Goal: Task Accomplishment & Management: Use online tool/utility

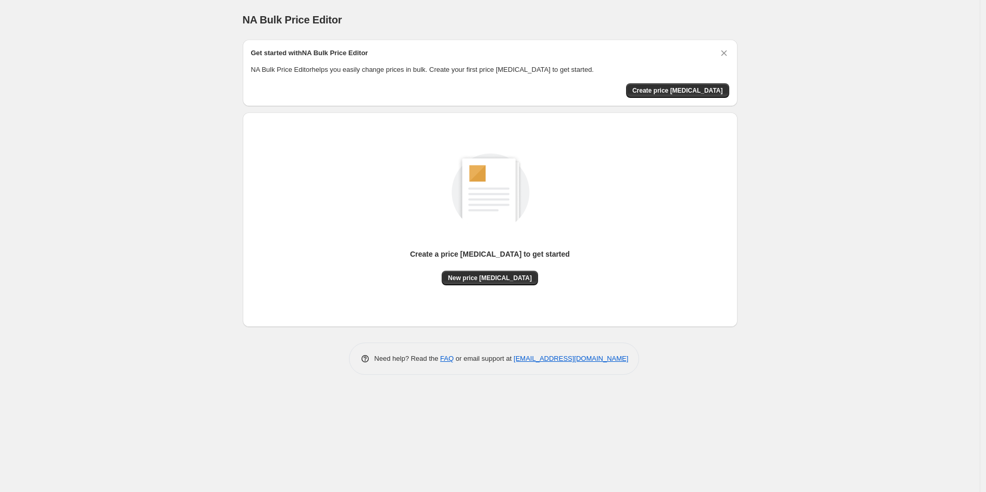
click at [704, 89] on span "Create price [MEDICAL_DATA]" at bounding box center [677, 90] width 91 height 8
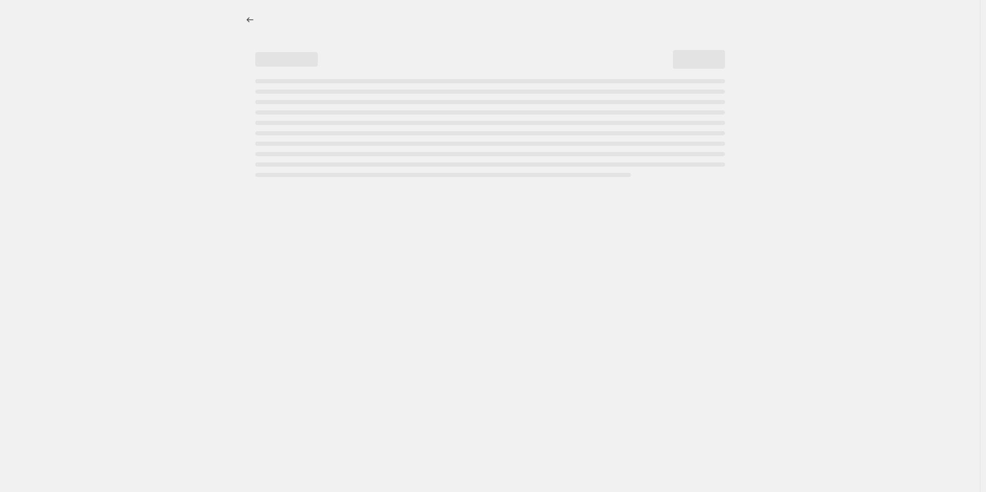
select select "percentage"
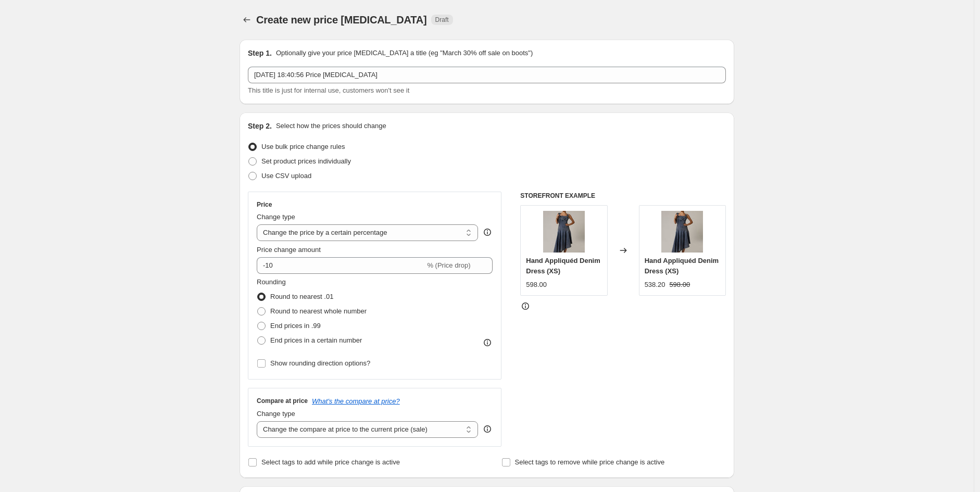
click at [555, 84] on div "[DATE] 18:40:56 Price [MEDICAL_DATA] This title is just for internal use, custo…" at bounding box center [487, 81] width 478 height 29
click at [252, 22] on icon "Price change jobs" at bounding box center [247, 20] width 10 height 10
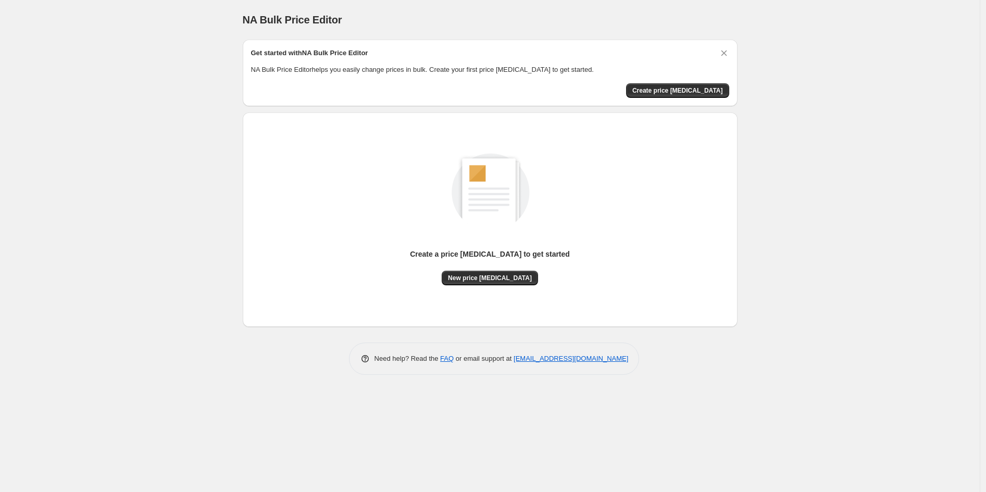
click at [663, 91] on span "Create price [MEDICAL_DATA]" at bounding box center [677, 90] width 91 height 8
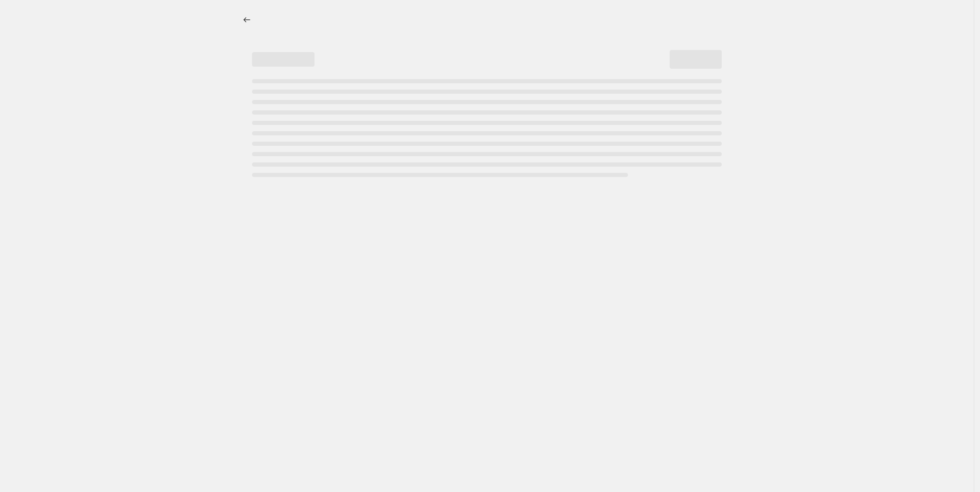
select select "percentage"
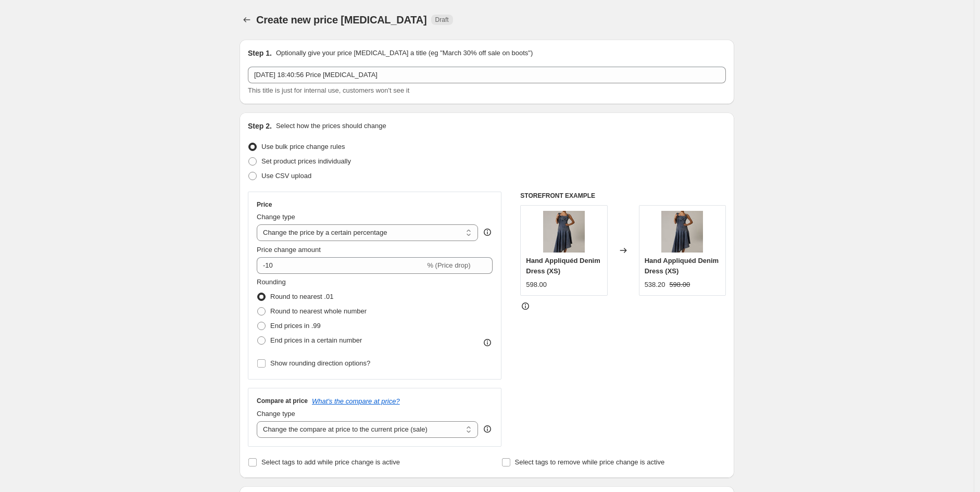
click at [339, 84] on div "[DATE] 18:40:56 Price [MEDICAL_DATA] This title is just for internal use, custo…" at bounding box center [487, 81] width 478 height 29
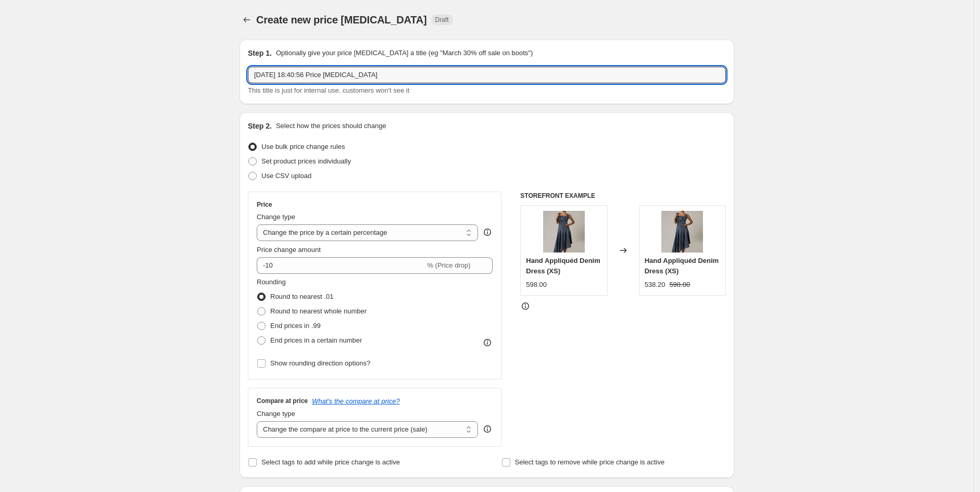
click at [336, 74] on input "[DATE] 18:40:56 Price [MEDICAL_DATA]" at bounding box center [487, 75] width 478 height 17
click at [336, 72] on input "[DATE] 18:40:56 Price [MEDICAL_DATA]" at bounding box center [487, 75] width 478 height 17
click at [335, 67] on input "[DATE] 18:40:56 Price [MEDICAL_DATA]" at bounding box center [487, 75] width 478 height 17
click at [339, 69] on input "[DATE] 18:40:56 Price [MEDICAL_DATA]" at bounding box center [487, 75] width 478 height 17
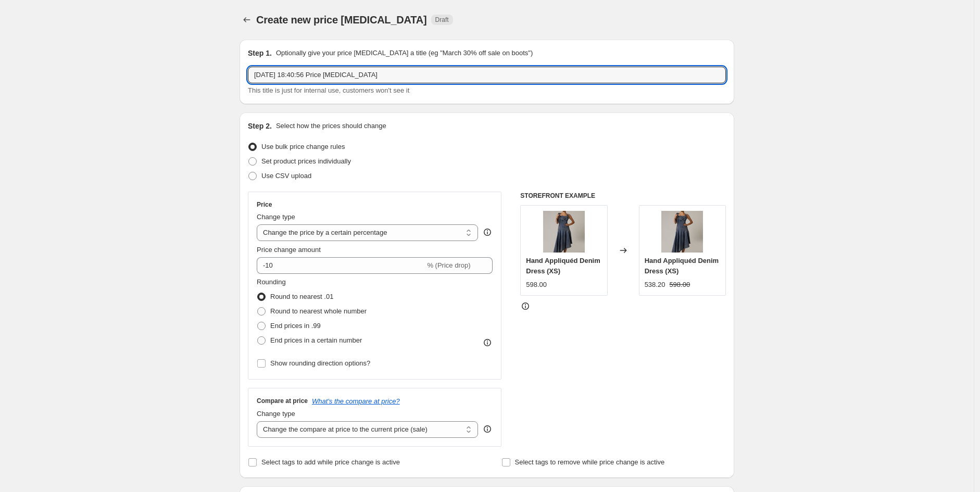
click at [341, 74] on input "[DATE] 18:40:56 Price [MEDICAL_DATA]" at bounding box center [487, 75] width 478 height 17
click at [342, 67] on input "[DATE] 18:40:56 Price [MEDICAL_DATA]" at bounding box center [487, 75] width 478 height 17
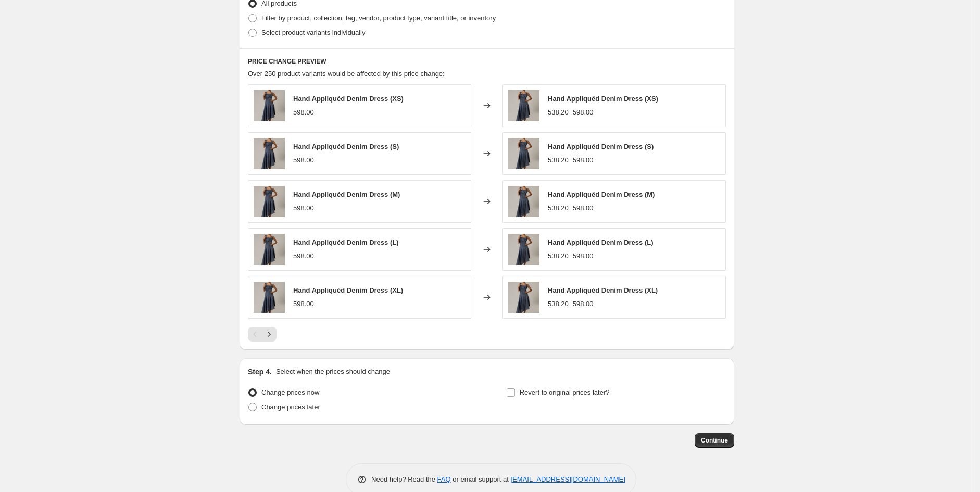
scroll to position [550, 0]
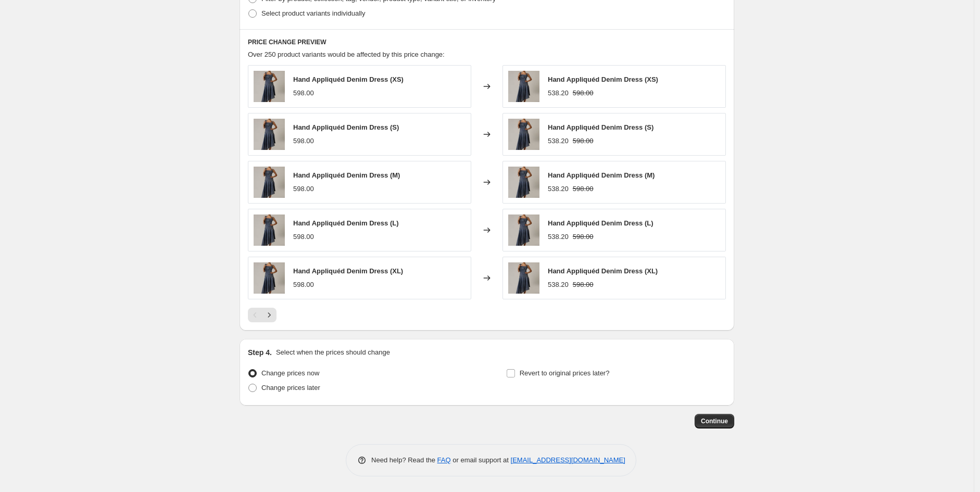
type input "Discount 10%"
click at [728, 425] on span "Continue" at bounding box center [714, 421] width 27 height 8
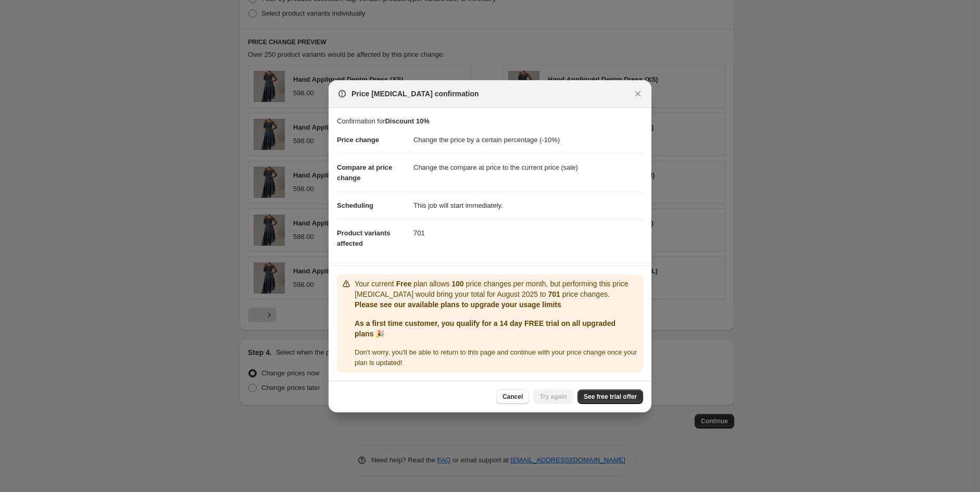
click at [637, 93] on icon "Close" at bounding box center [638, 94] width 6 height 6
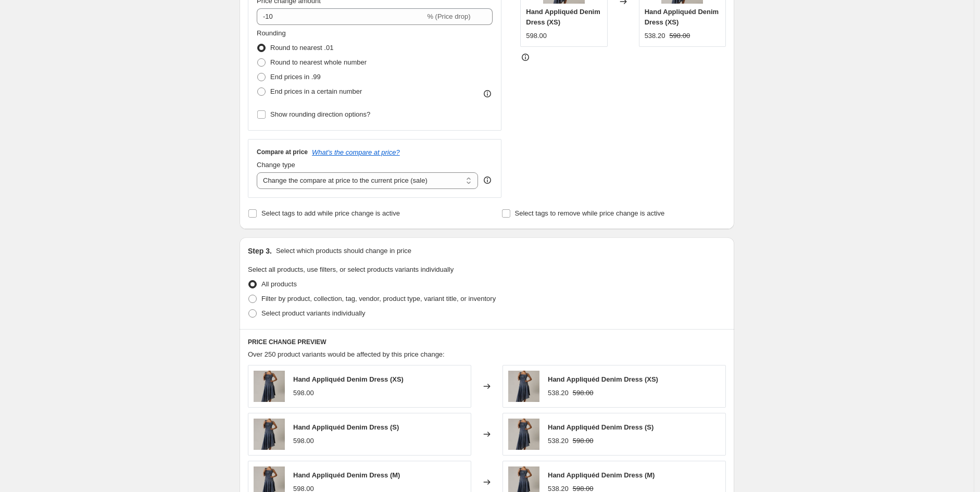
scroll to position [248, 0]
click at [314, 298] on span "Filter by product, collection, tag, vendor, product type, variant title, or inv…" at bounding box center [378, 300] width 234 height 8
click at [249, 296] on input "Filter by product, collection, tag, vendor, product type, variant title, or inv…" at bounding box center [248, 296] width 1 height 1
radio input "true"
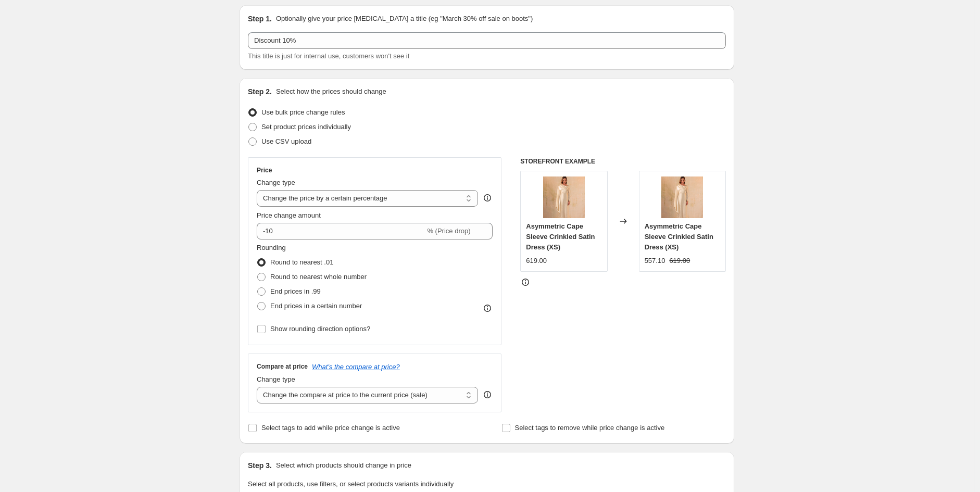
scroll to position [30, 0]
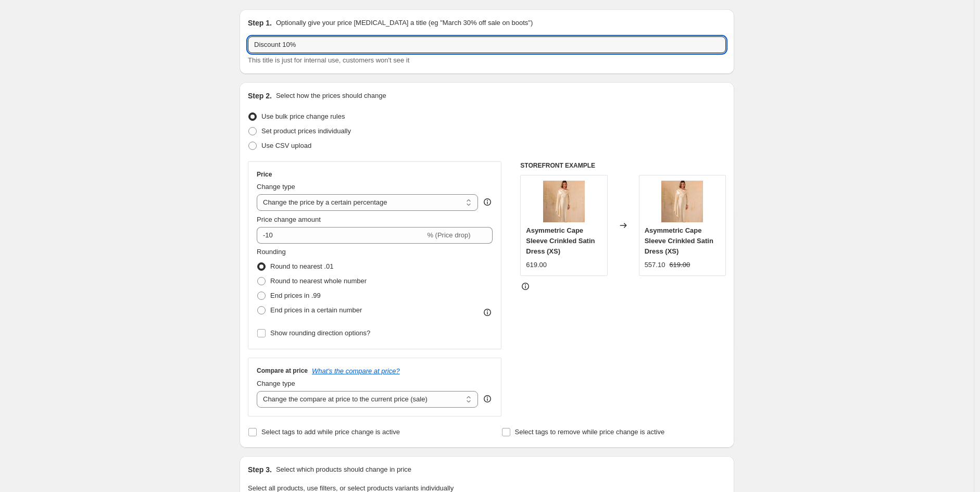
click at [289, 43] on input "Discount 10%" at bounding box center [487, 44] width 478 height 17
drag, startPoint x: 292, startPoint y: 42, endPoint x: 285, endPoint y: 42, distance: 6.2
click at [285, 42] on input "Discount 10%" at bounding box center [487, 44] width 478 height 17
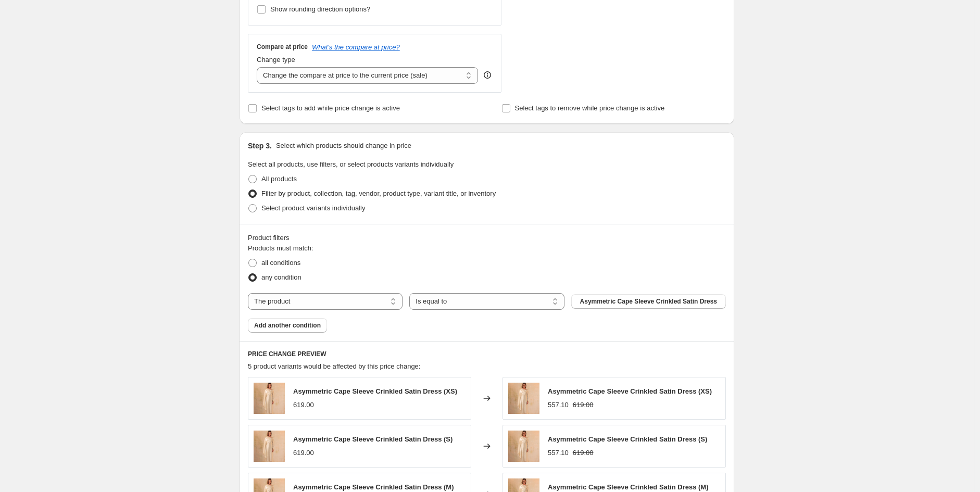
scroll to position [368, 0]
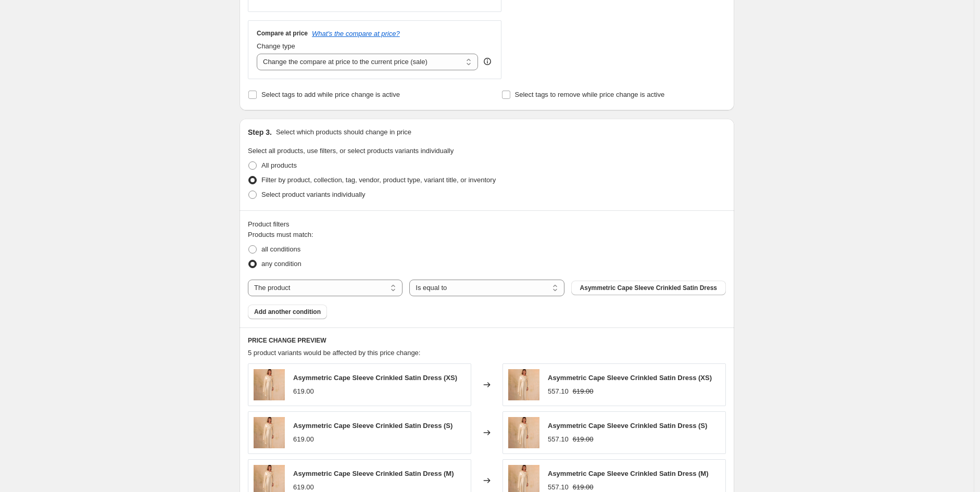
type input "Discount 30%"
click at [594, 283] on button "Asymmetric Cape Sleeve Crinkled Satin Dress" at bounding box center [648, 288] width 155 height 15
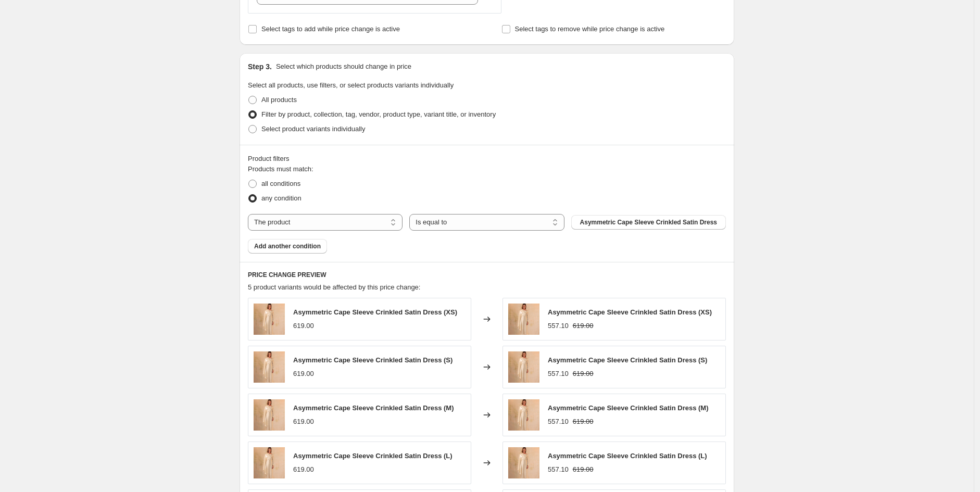
scroll to position [437, 0]
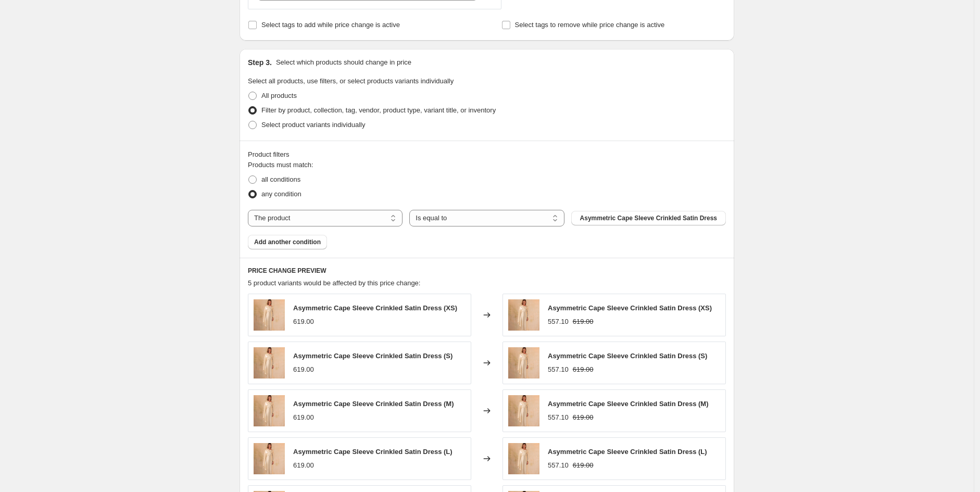
click at [257, 185] on label "all conditions" at bounding box center [274, 179] width 53 height 15
click at [249, 176] on input "all conditions" at bounding box center [248, 176] width 1 height 1
radio input "true"
click at [257, 197] on span at bounding box center [252, 194] width 8 height 8
click at [249, 191] on input "any condition" at bounding box center [248, 190] width 1 height 1
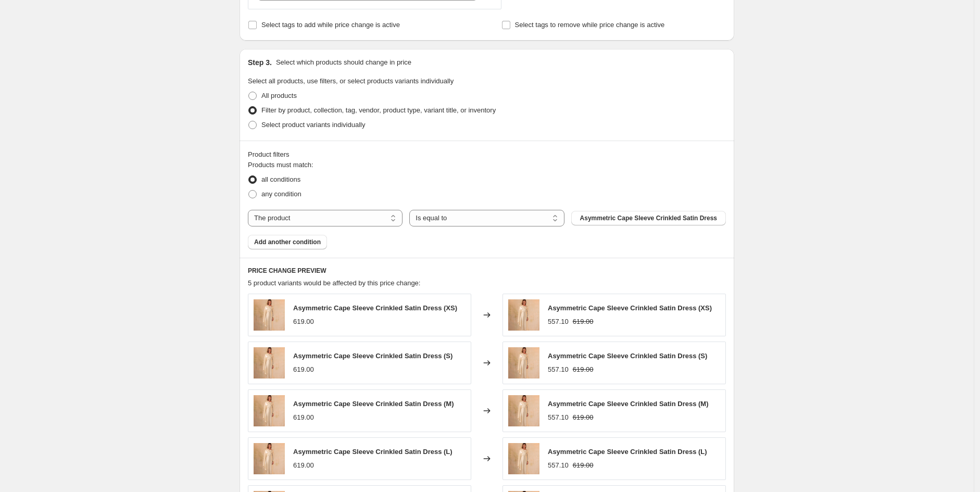
radio input "true"
click at [266, 114] on span "Filter by product, collection, tag, vendor, product type, variant title, or inv…" at bounding box center [378, 110] width 234 height 8
click at [249, 107] on input "Filter by product, collection, tag, vendor, product type, variant title, or inv…" at bounding box center [248, 106] width 1 height 1
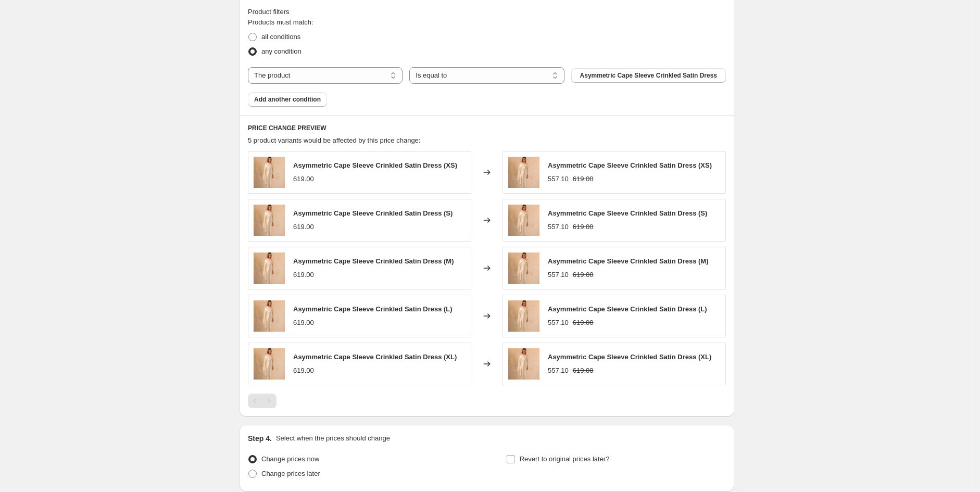
scroll to position [579, 0]
click at [668, 79] on span "Asymmetric Cape Sleeve Crinkled Satin Dress" at bounding box center [648, 77] width 137 height 8
click at [330, 73] on select "The product The product's collection The product's tag The product's vendor The…" at bounding box center [325, 77] width 155 height 17
select select "collection"
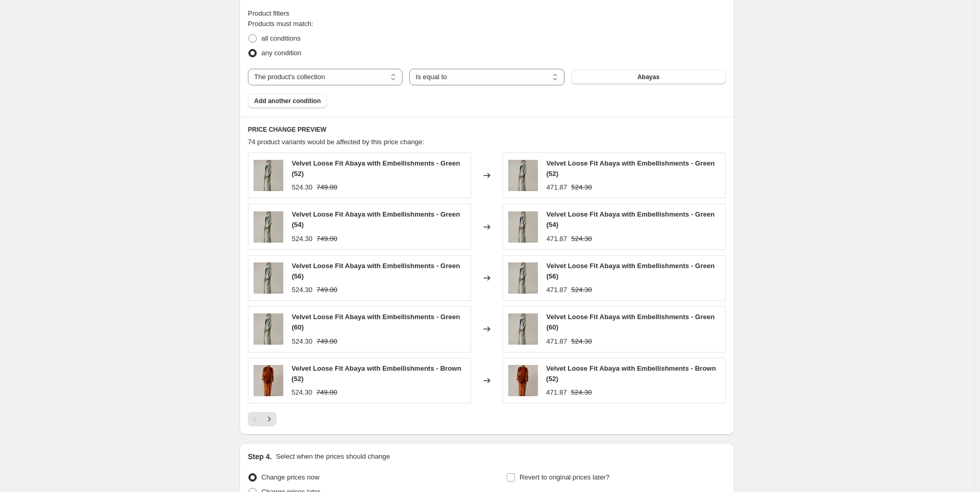
click at [638, 74] on button "Abayas" at bounding box center [648, 77] width 155 height 15
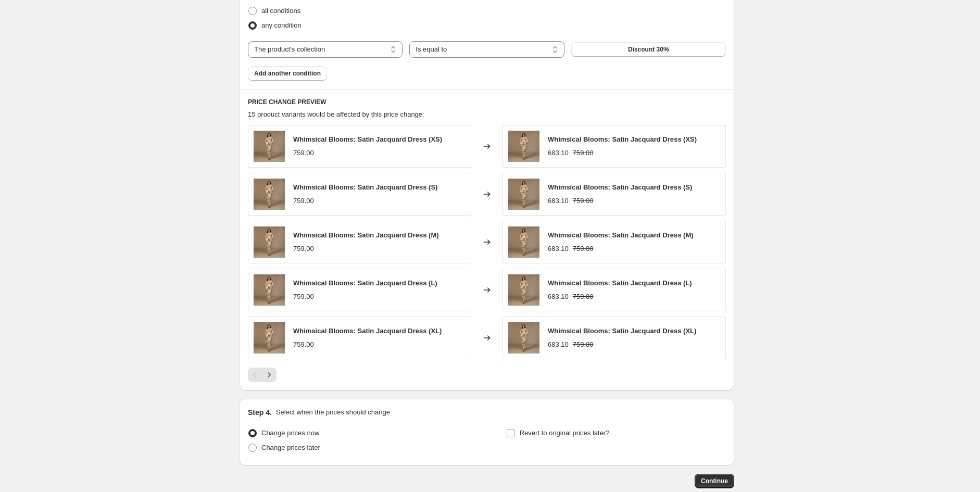
scroll to position [667, 0]
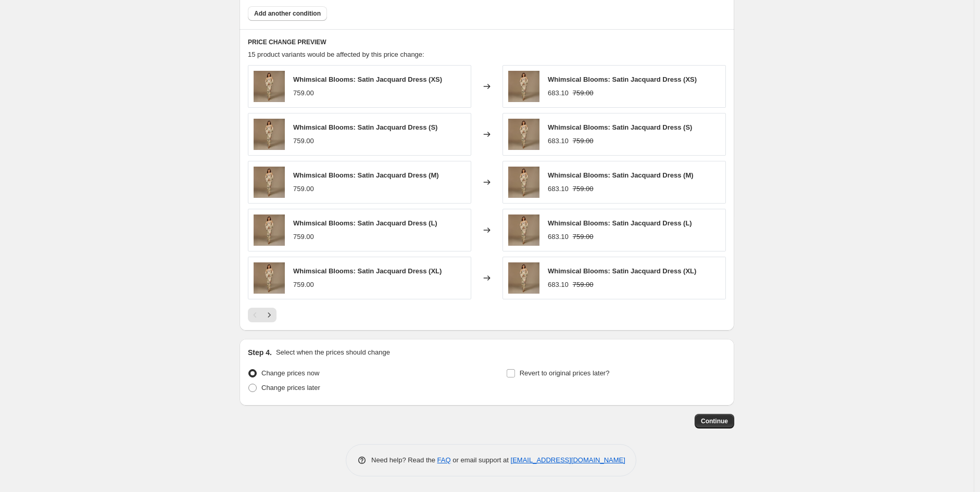
click at [281, 391] on span "Change prices later" at bounding box center [290, 388] width 59 height 8
click at [249, 384] on input "Change prices later" at bounding box center [248, 384] width 1 height 1
radio input "true"
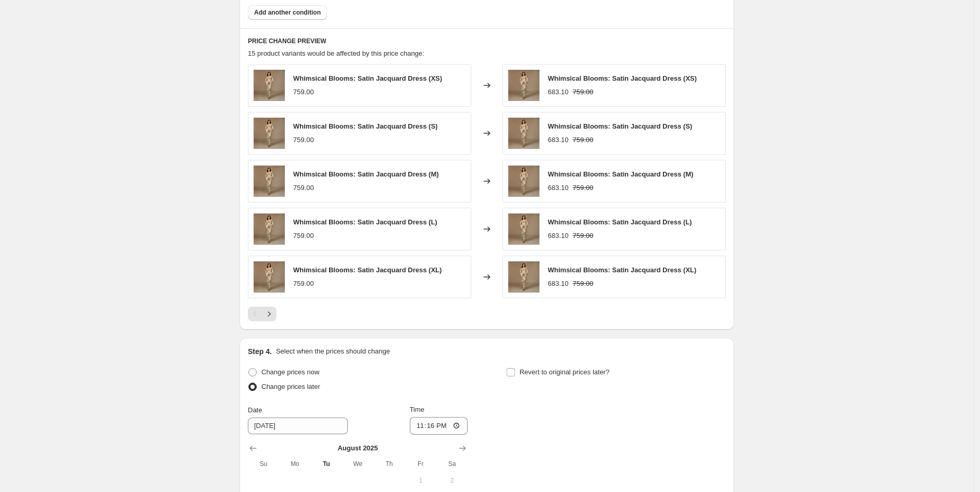
click at [523, 372] on span "Revert to original prices later?" at bounding box center [565, 372] width 90 height 8
click at [515, 372] on input "Revert to original prices later?" at bounding box center [511, 372] width 8 height 8
checkbox input "true"
click at [310, 423] on input "[DATE]" at bounding box center [298, 426] width 100 height 17
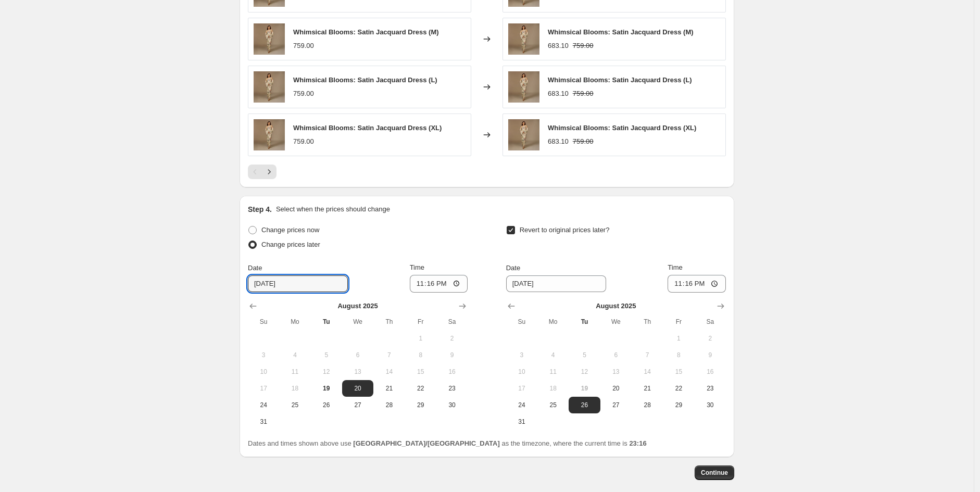
scroll to position [814, 0]
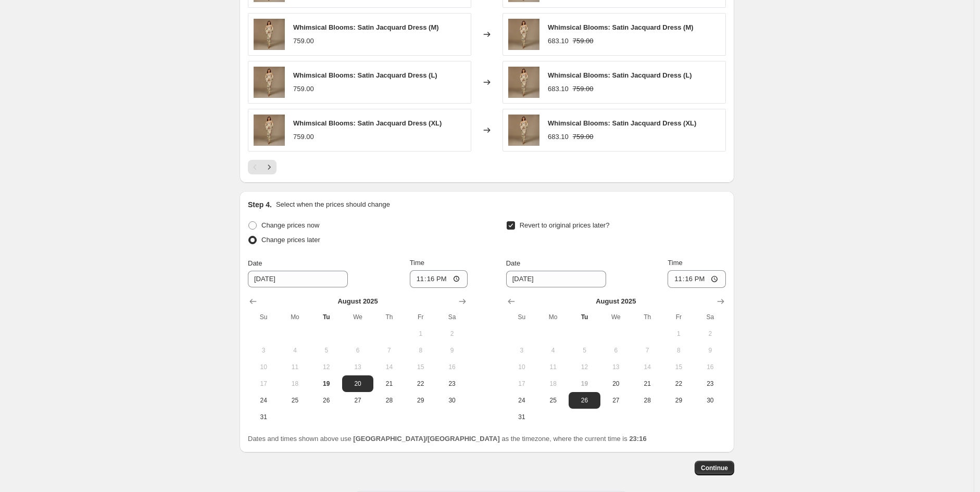
click at [271, 396] on button "24" at bounding box center [263, 400] width 31 height 17
type input "[DATE]"
click at [434, 278] on input "23:16" at bounding box center [439, 279] width 58 height 18
click at [433, 277] on input "23:16" at bounding box center [439, 279] width 58 height 18
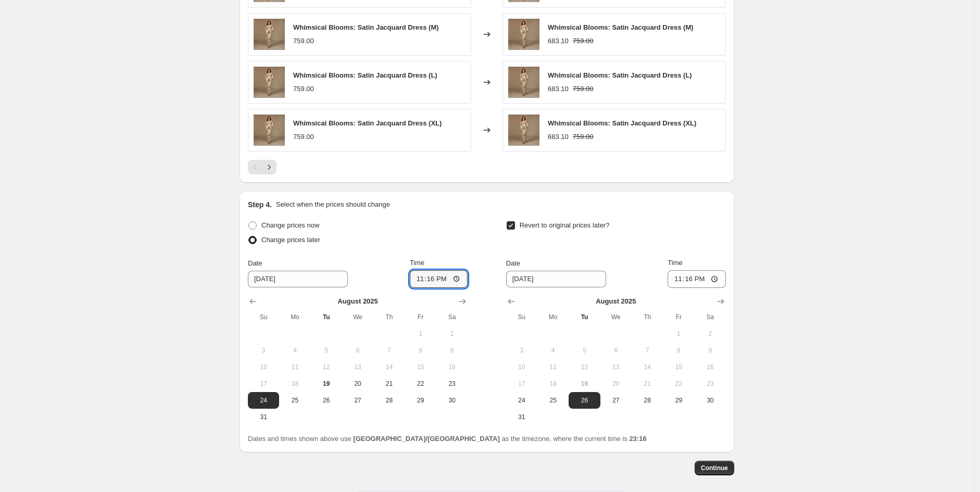
type input "23:00"
click at [420, 279] on input "23:00" at bounding box center [439, 279] width 58 height 18
click at [440, 279] on input "12:00" at bounding box center [439, 279] width 58 height 18
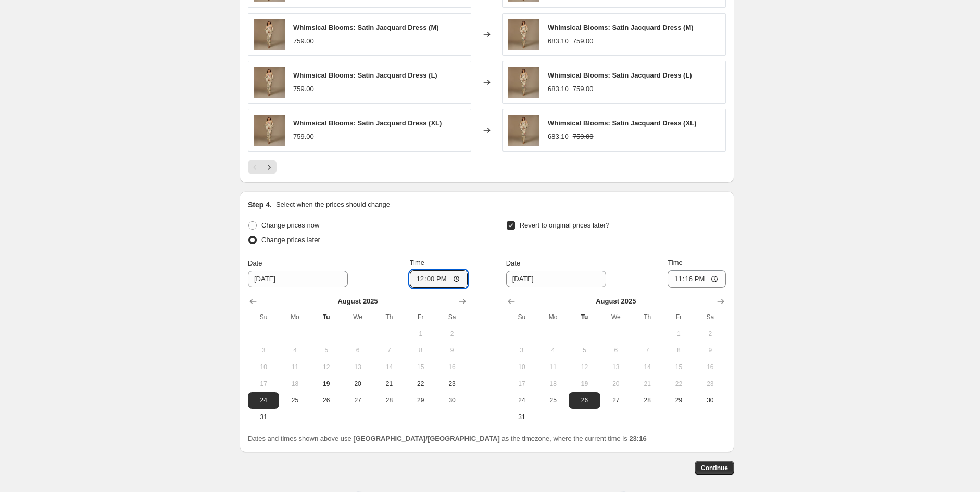
click at [440, 279] on input "12:00" at bounding box center [439, 279] width 58 height 18
type input "00:00"
click at [555, 276] on input "[DATE]" at bounding box center [556, 279] width 100 height 17
click at [525, 279] on input "[DATE]" at bounding box center [556, 279] width 100 height 17
click at [527, 280] on input "[DATE]" at bounding box center [556, 279] width 100 height 17
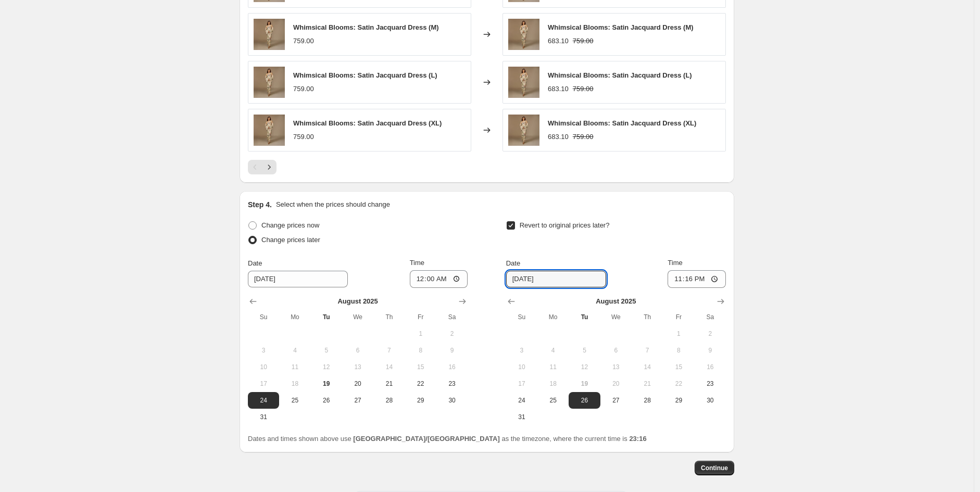
click at [528, 281] on input "[DATE]" at bounding box center [556, 279] width 100 height 17
click at [724, 302] on icon "Show next month, September 2025" at bounding box center [721, 301] width 10 height 10
click at [585, 395] on button "30" at bounding box center [584, 400] width 31 height 17
type input "[DATE]"
click at [690, 278] on input "23:16" at bounding box center [697, 279] width 58 height 18
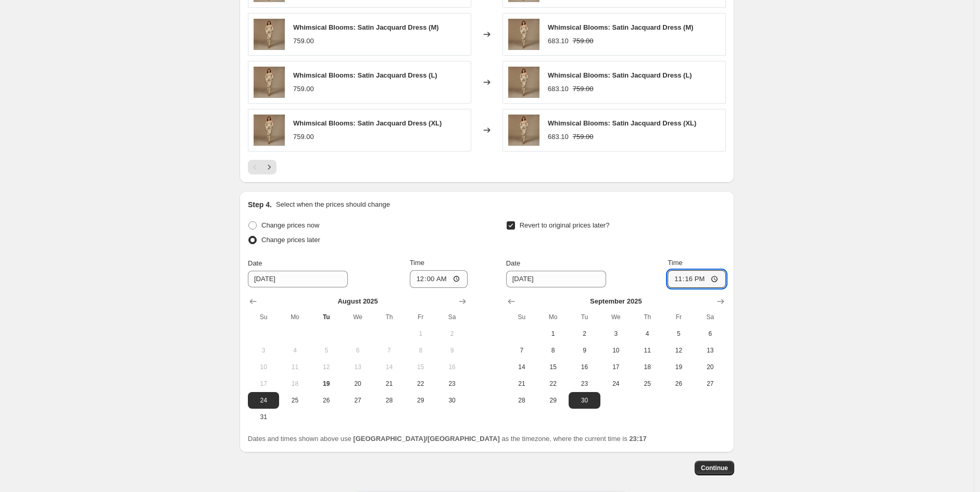
click at [690, 278] on input "23:16" at bounding box center [697, 279] width 58 height 18
click at [690, 277] on input "23:16" at bounding box center [697, 279] width 58 height 18
click at [680, 281] on input "23:16" at bounding box center [697, 279] width 58 height 18
type input "23:55"
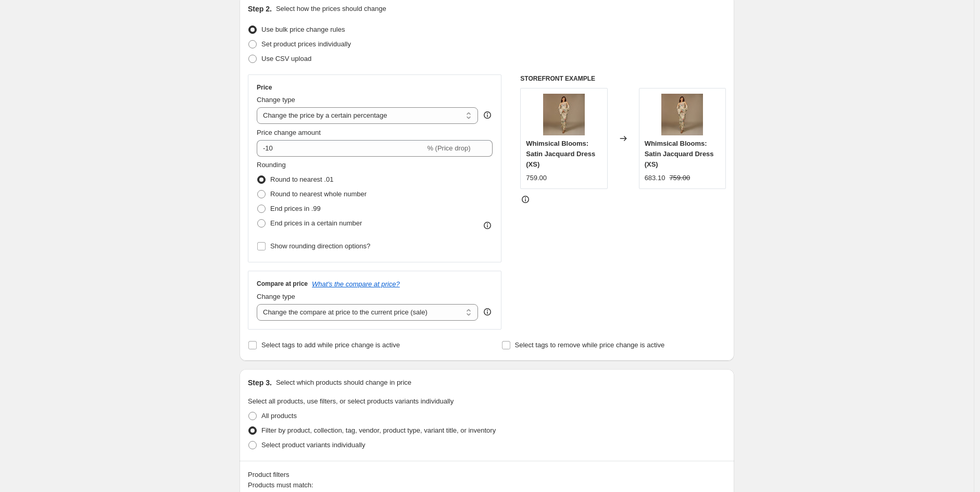
scroll to position [112, 0]
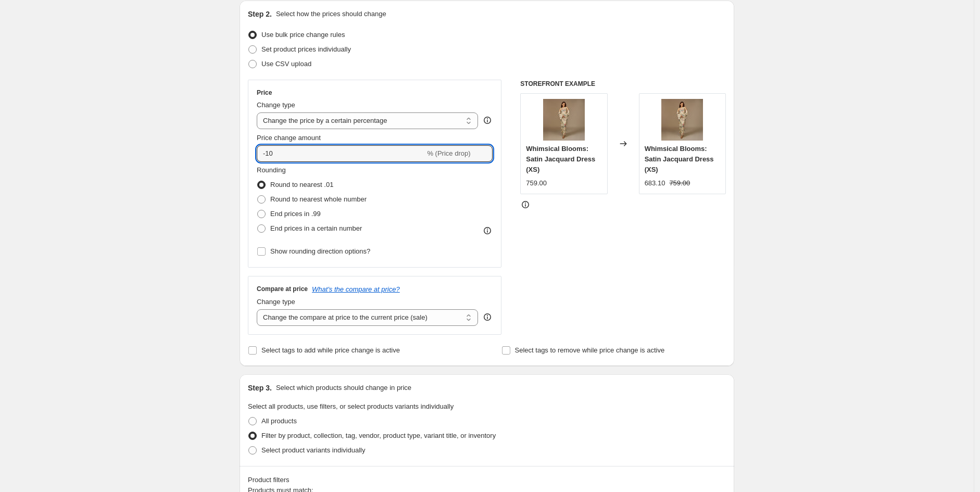
click at [366, 158] on input "-10" at bounding box center [341, 153] width 168 height 17
type input "-30"
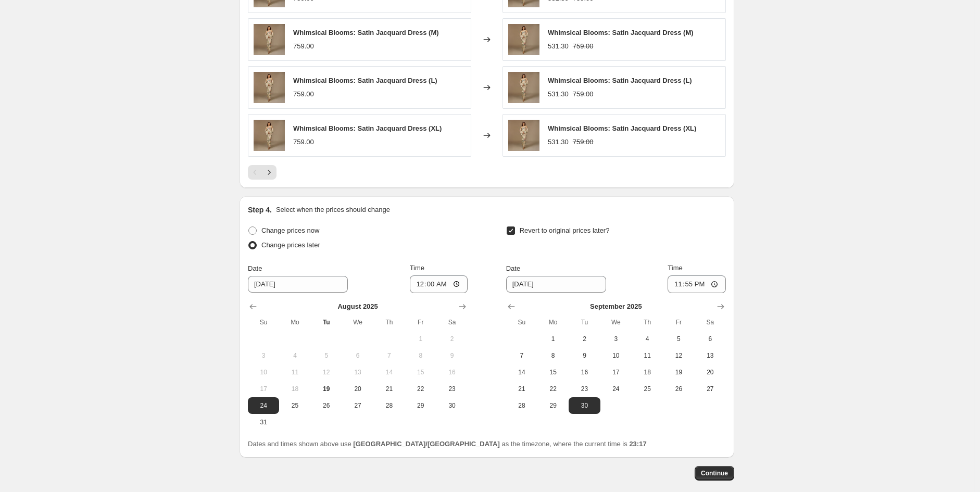
scroll to position [812, 0]
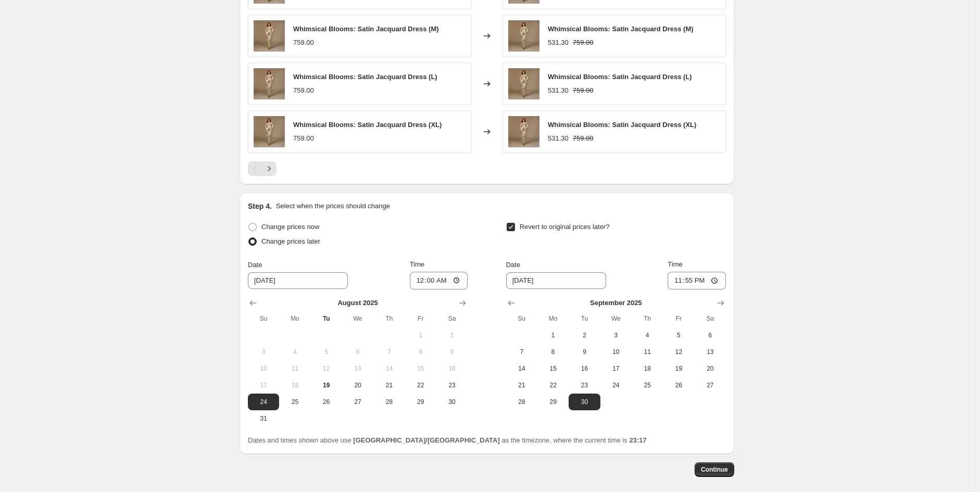
click at [720, 473] on span "Continue" at bounding box center [714, 470] width 27 height 8
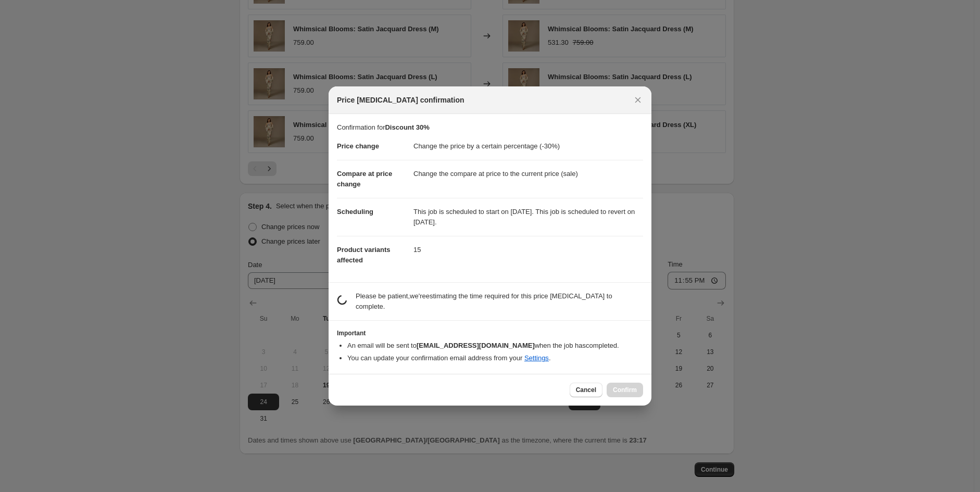
scroll to position [0, 0]
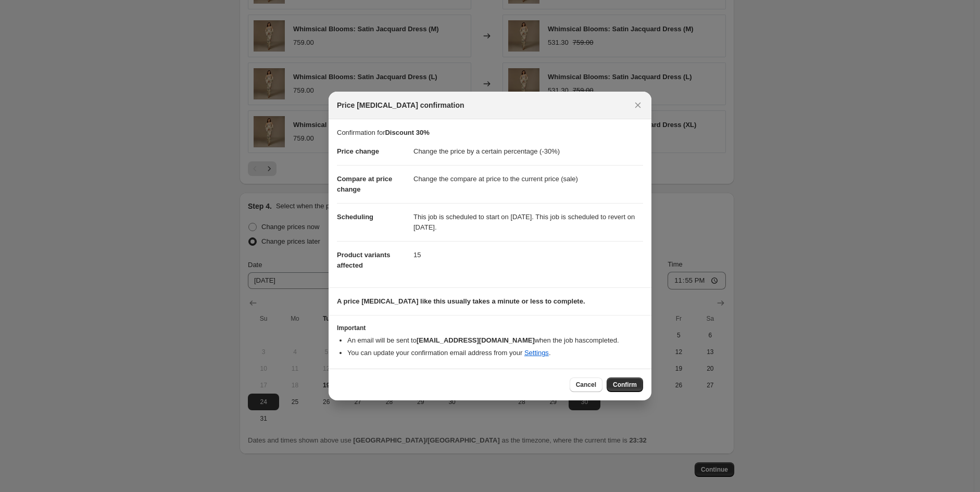
click at [634, 379] on button "Confirm" at bounding box center [625, 385] width 36 height 15
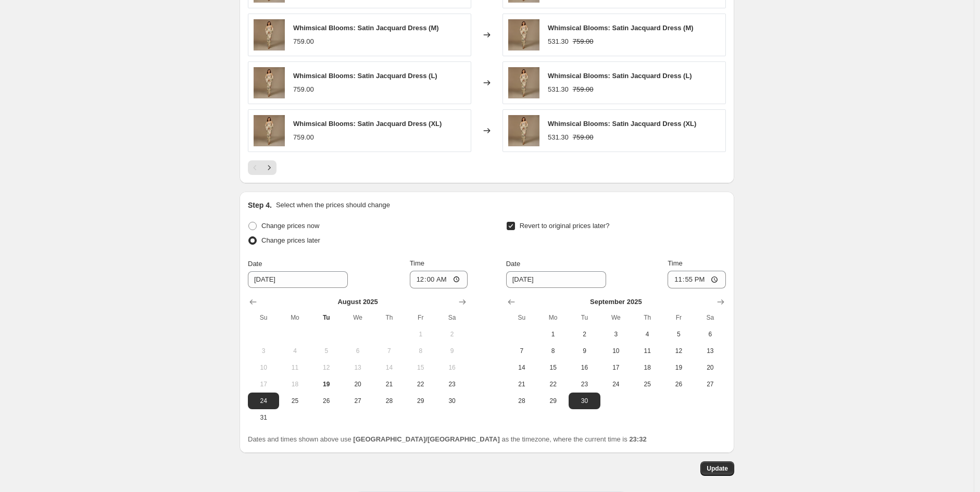
scroll to position [925, 0]
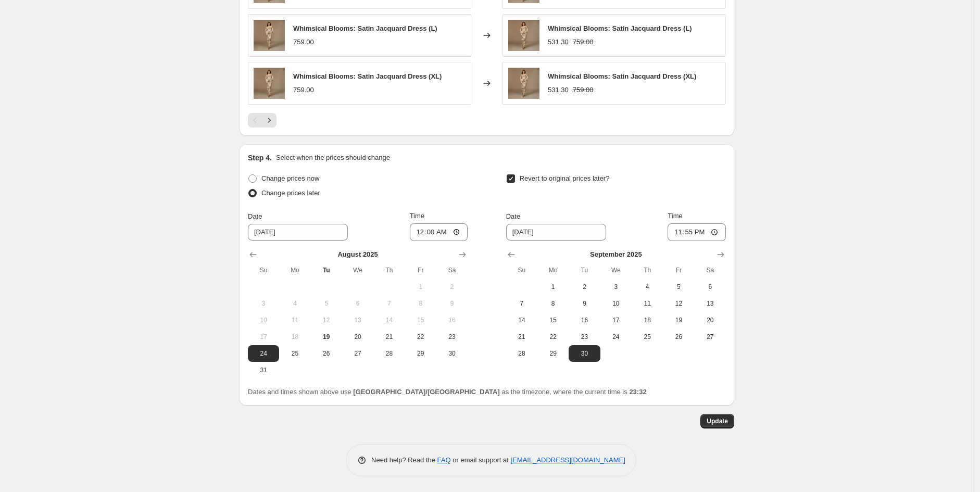
click at [724, 428] on button "Update" at bounding box center [717, 421] width 34 height 15
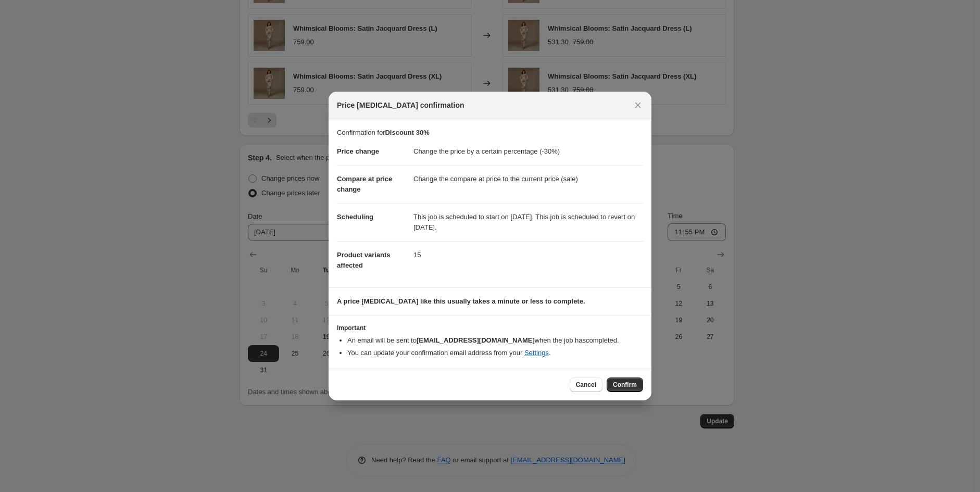
click at [638, 386] on button "Confirm" at bounding box center [625, 385] width 36 height 15
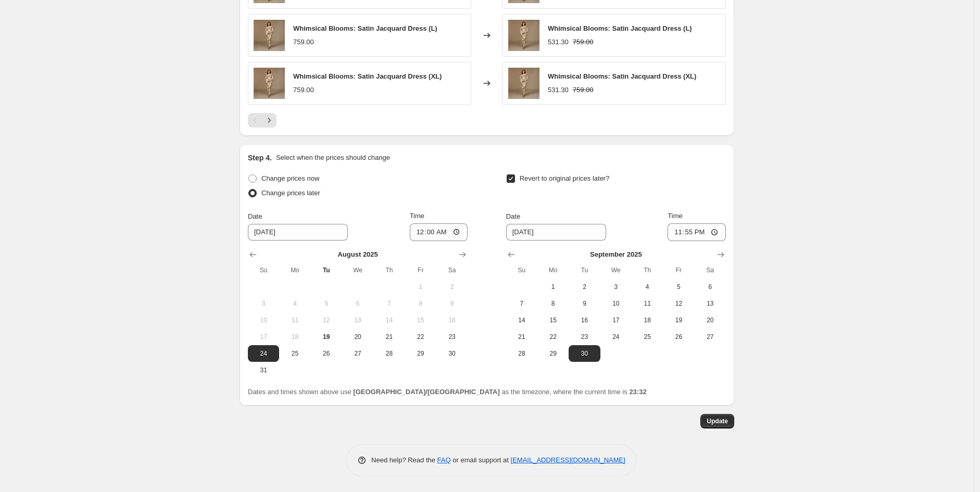
click at [731, 425] on button "Update" at bounding box center [717, 421] width 34 height 15
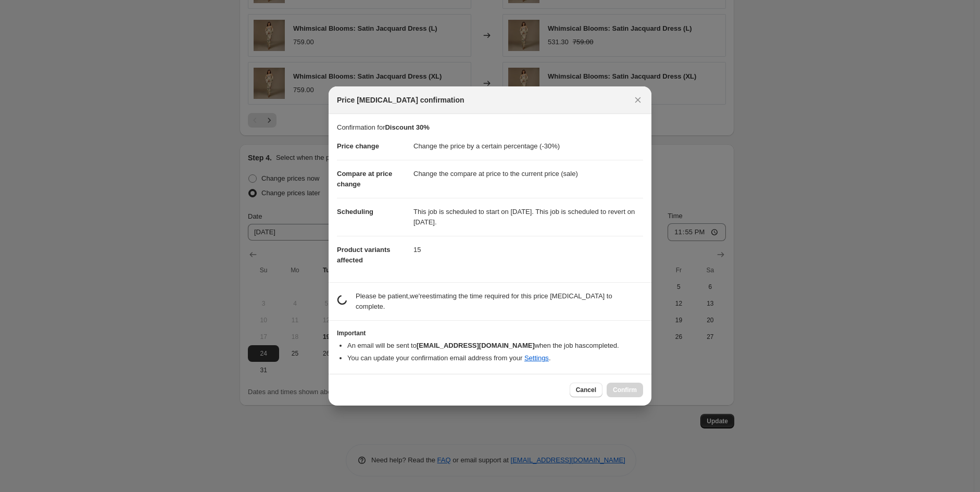
scroll to position [0, 0]
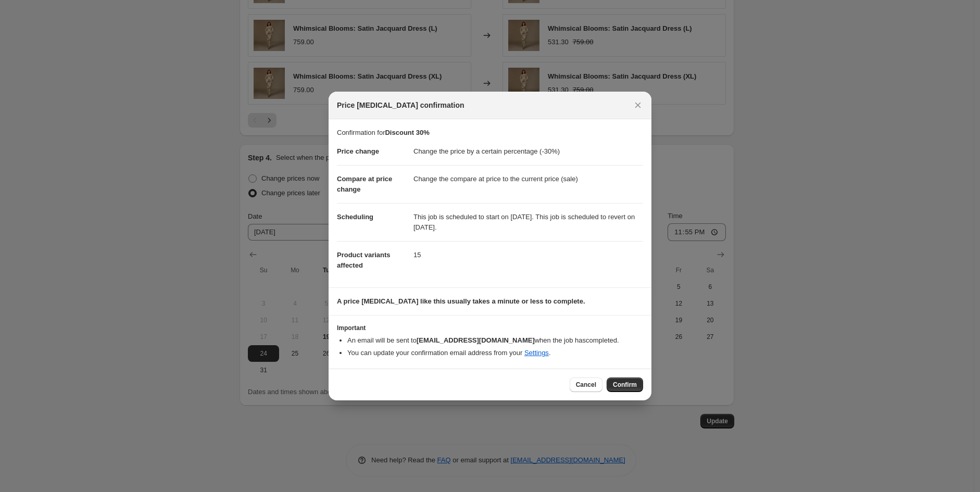
click at [644, 105] on button "Close" at bounding box center [638, 105] width 15 height 15
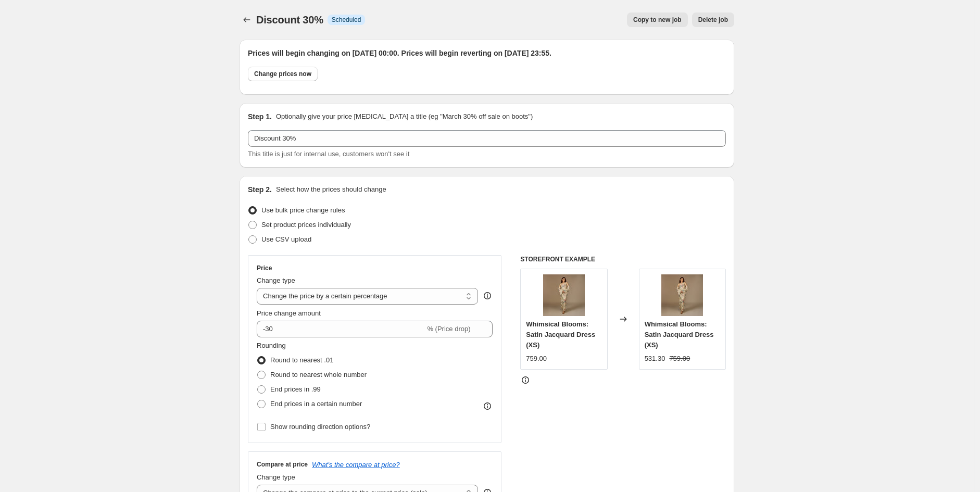
click at [251, 17] on icon "Price change jobs" at bounding box center [247, 20] width 10 height 10
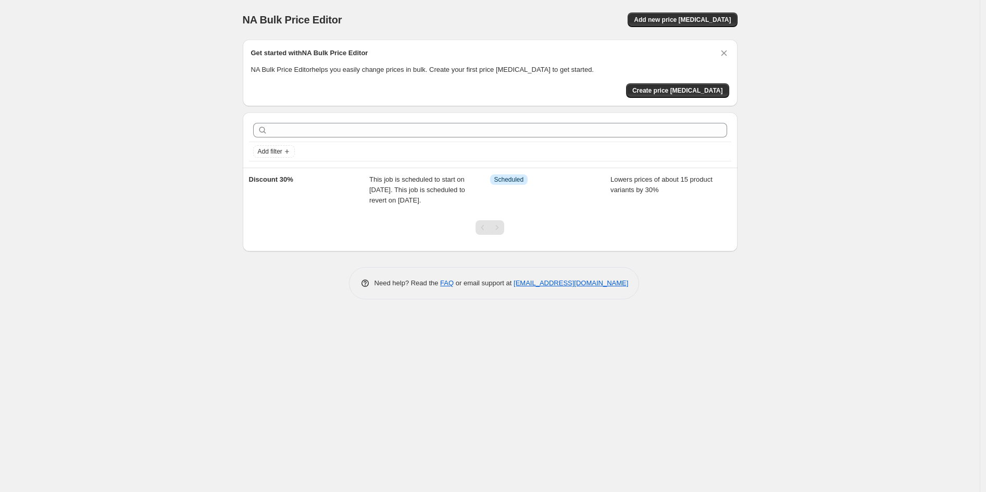
click at [678, 20] on span "Add new price [MEDICAL_DATA]" at bounding box center [682, 20] width 97 height 8
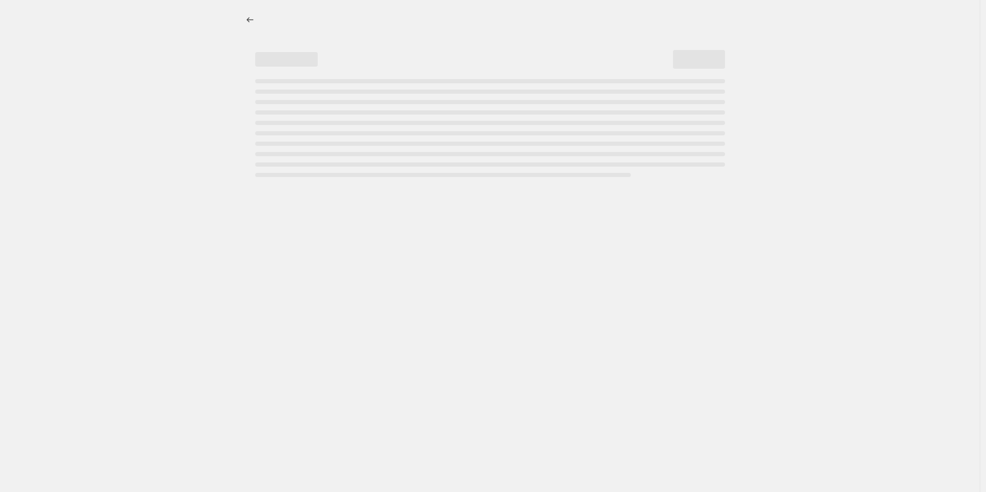
select select "percentage"
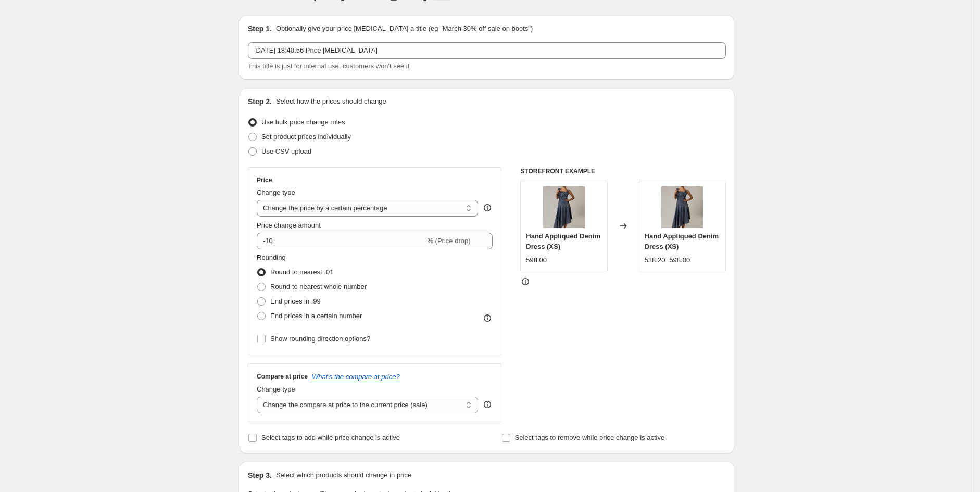
scroll to position [23, 0]
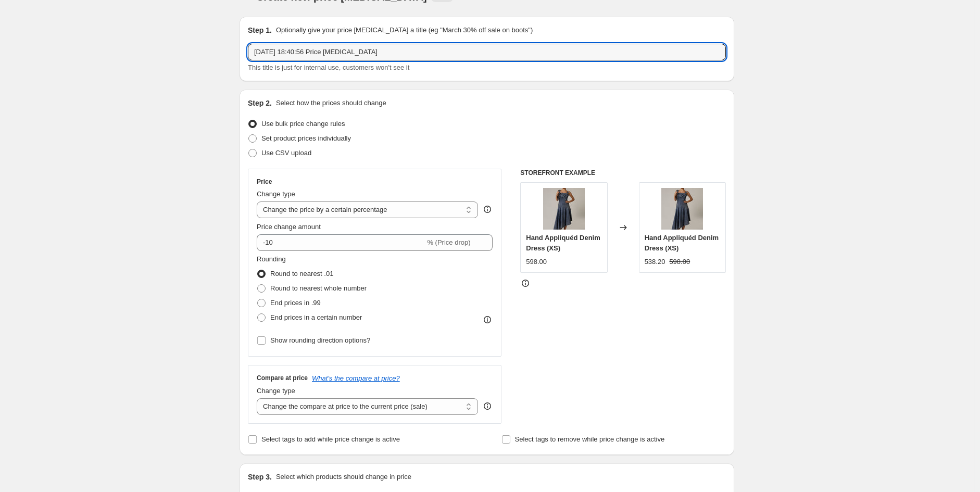
click at [439, 53] on input "[DATE] 18:40:56 Price [MEDICAL_DATA]" at bounding box center [487, 52] width 478 height 17
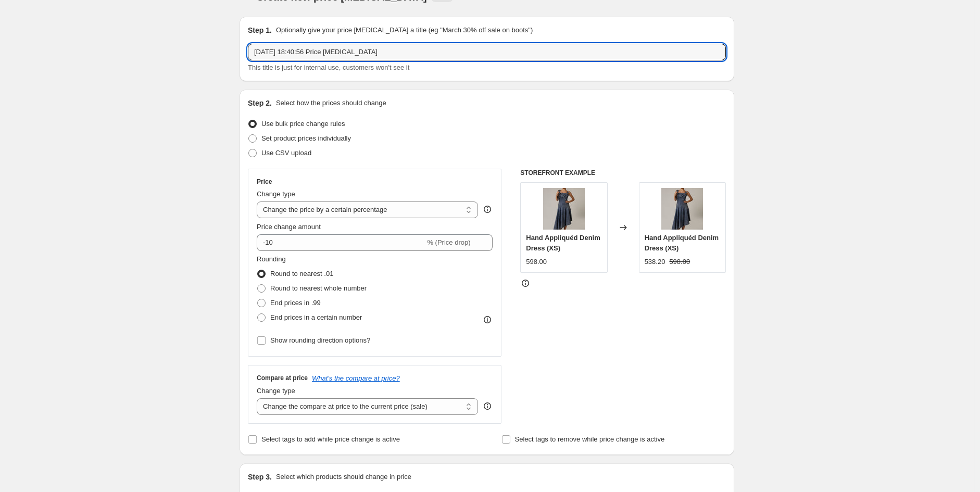
click at [439, 53] on input "[DATE] 18:40:56 Price [MEDICAL_DATA]" at bounding box center [487, 52] width 478 height 17
type input "d"
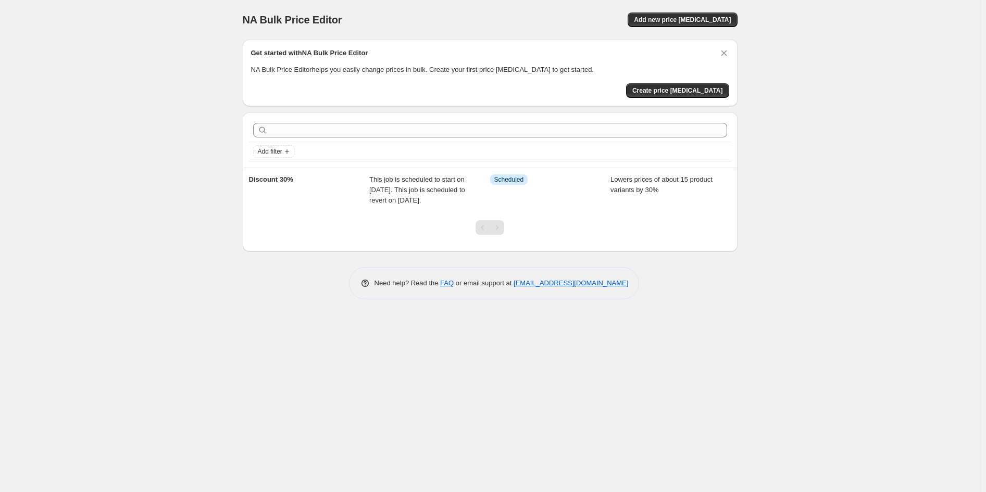
click at [611, 179] on span "Lowers prices of about 15 product variants by 30%" at bounding box center [661, 185] width 102 height 18
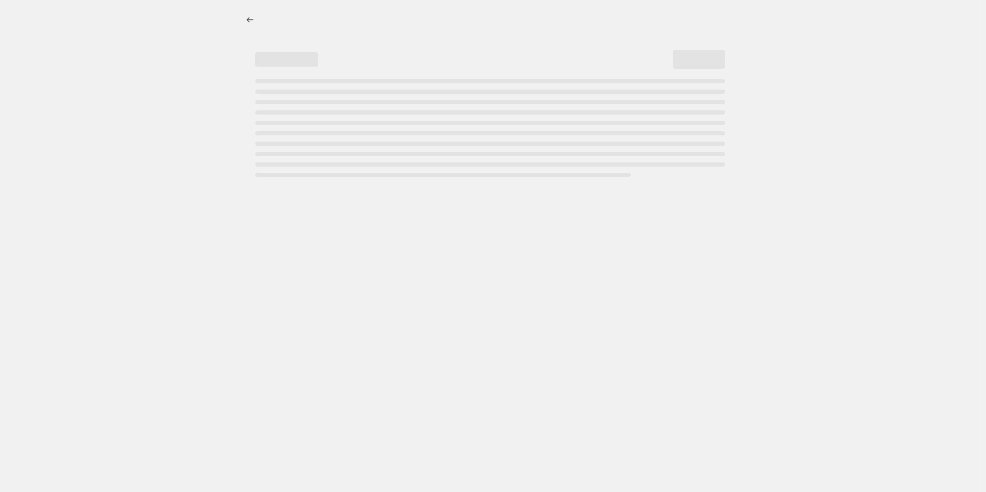
select select "percentage"
select select "collection"
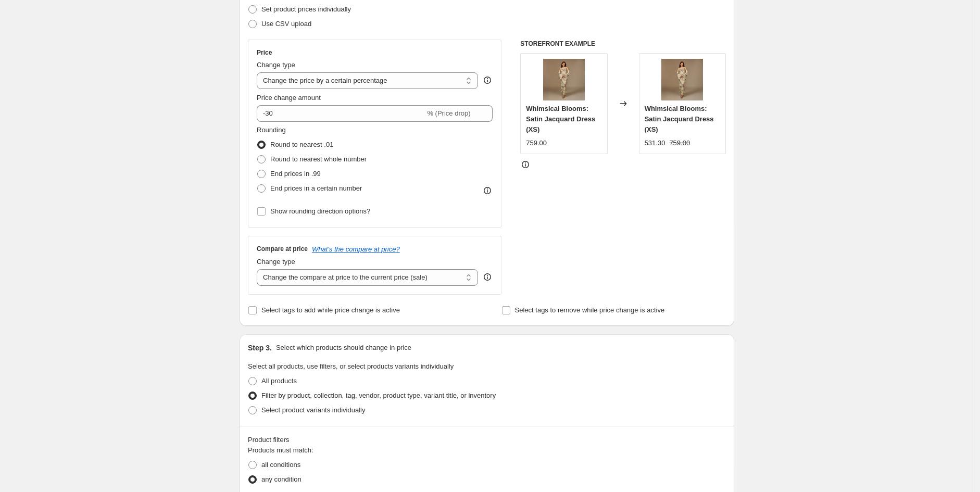
scroll to position [217, 0]
